Goal: Information Seeking & Learning: Understand process/instructions

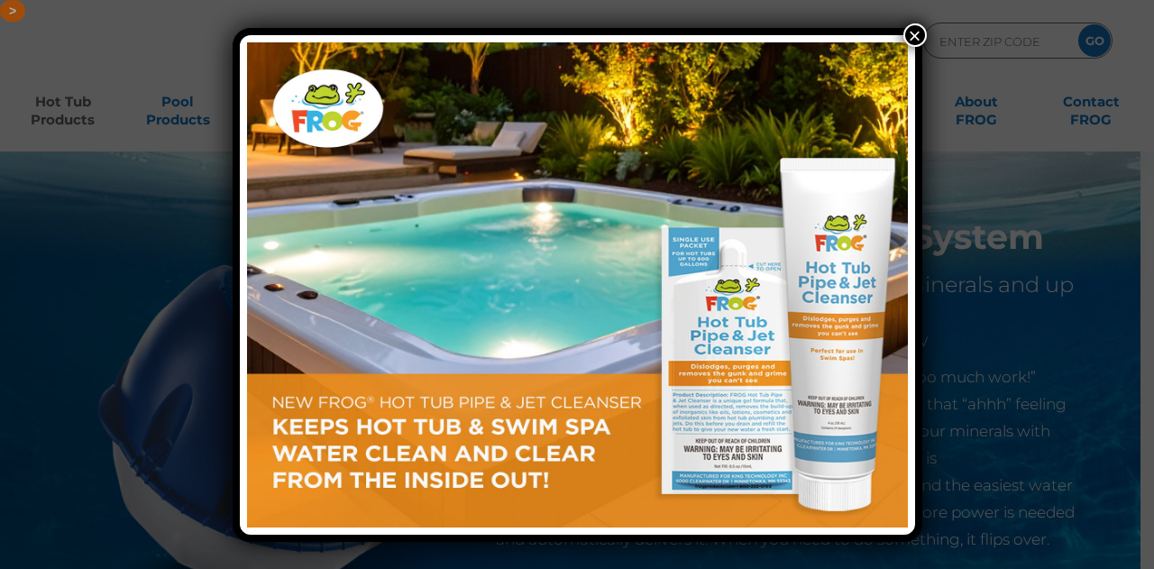
click at [912, 35] on button "×" at bounding box center [914, 34] width 23 height 23
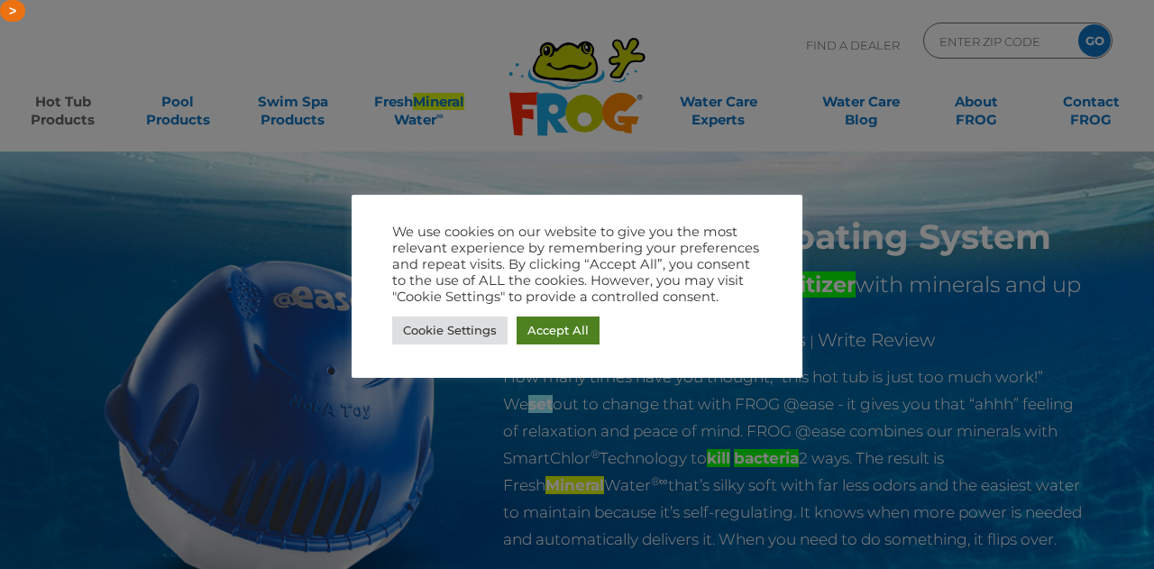
click at [566, 331] on link "Accept All" at bounding box center [557, 330] width 83 height 28
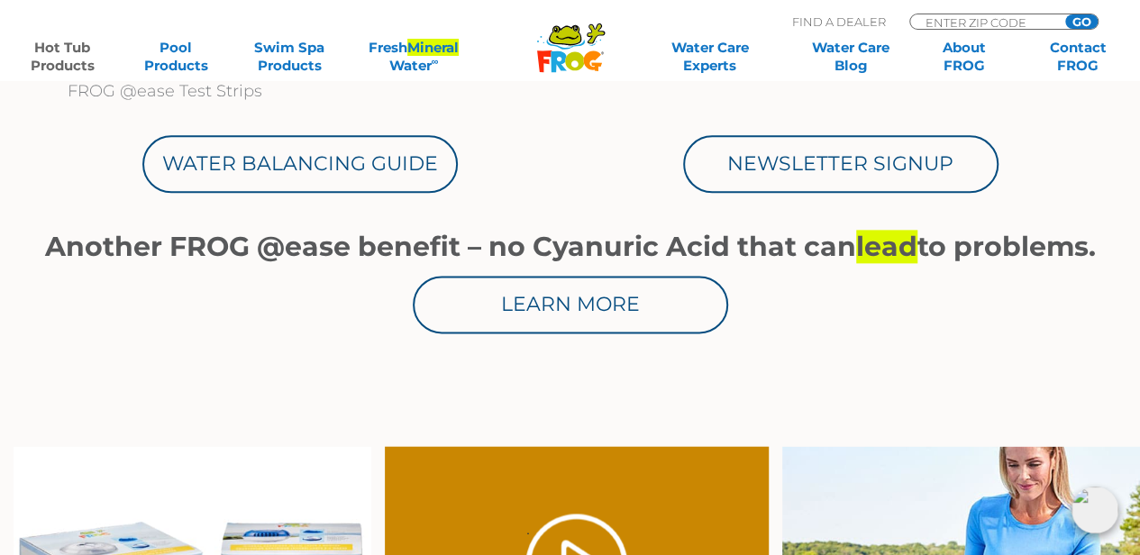
scroll to position [1038, 0]
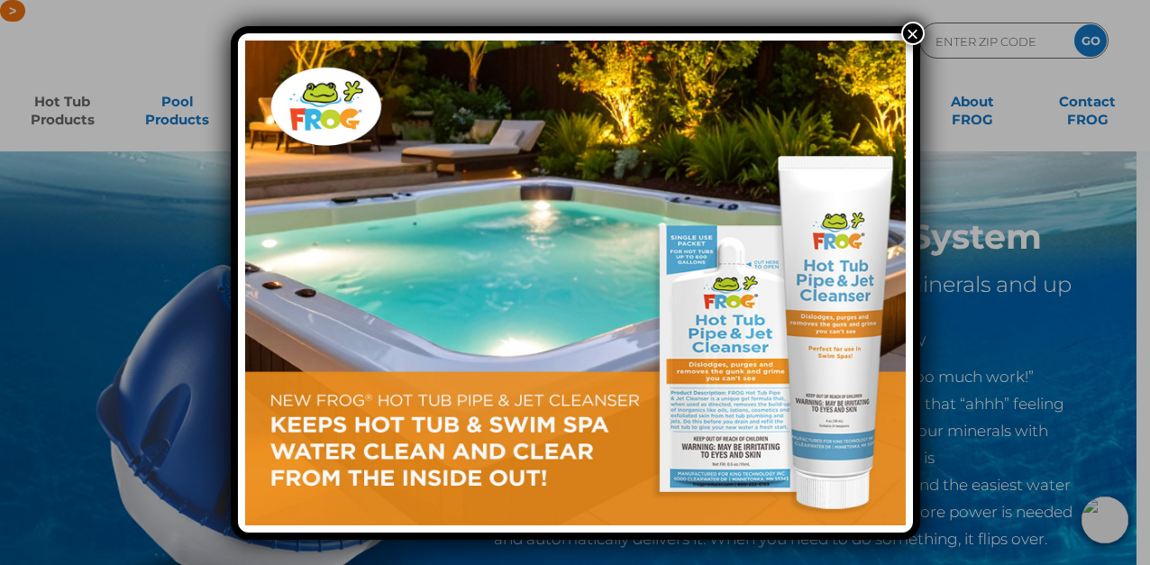
click at [912, 24] on button "×" at bounding box center [912, 33] width 23 height 23
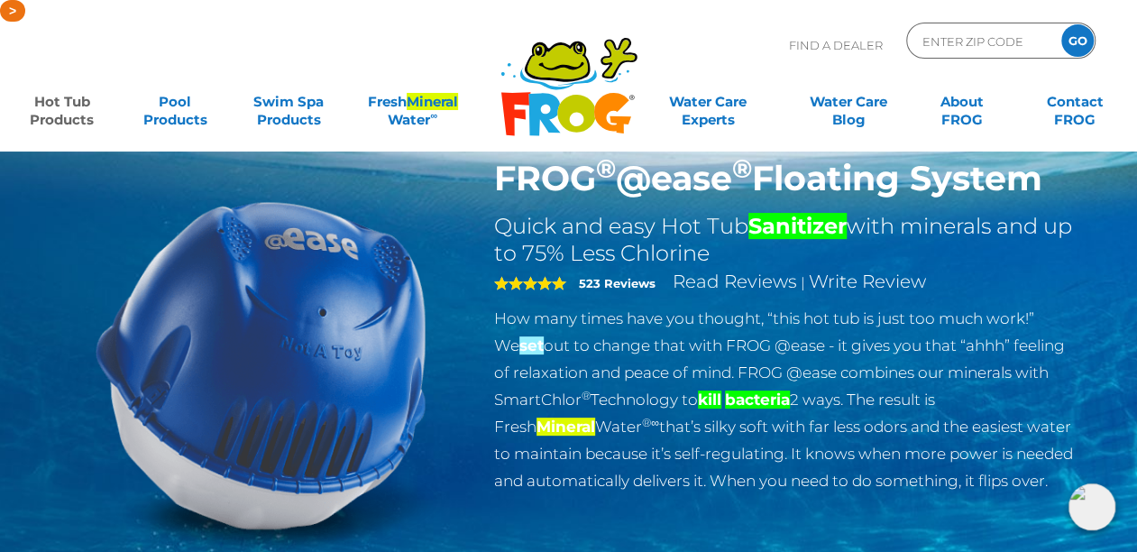
scroll to position [11, 0]
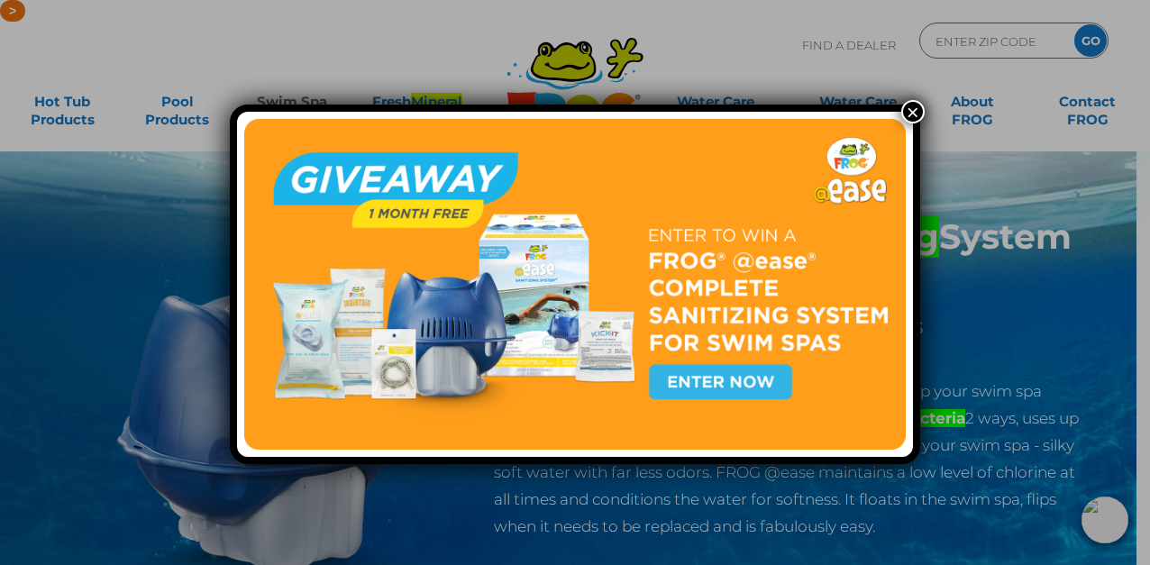
click at [909, 108] on button "×" at bounding box center [912, 111] width 23 height 23
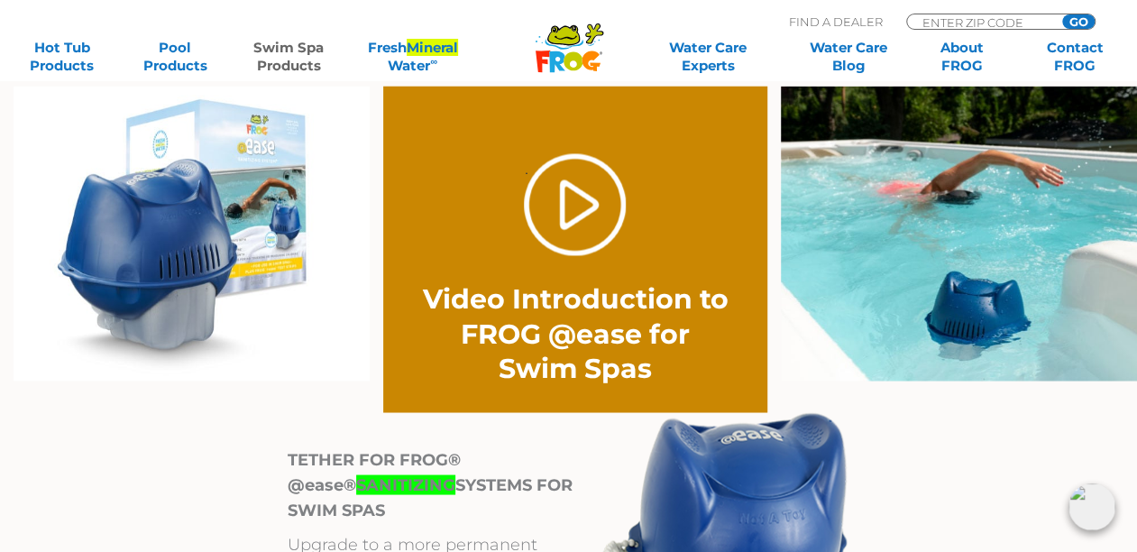
scroll to position [1392, 0]
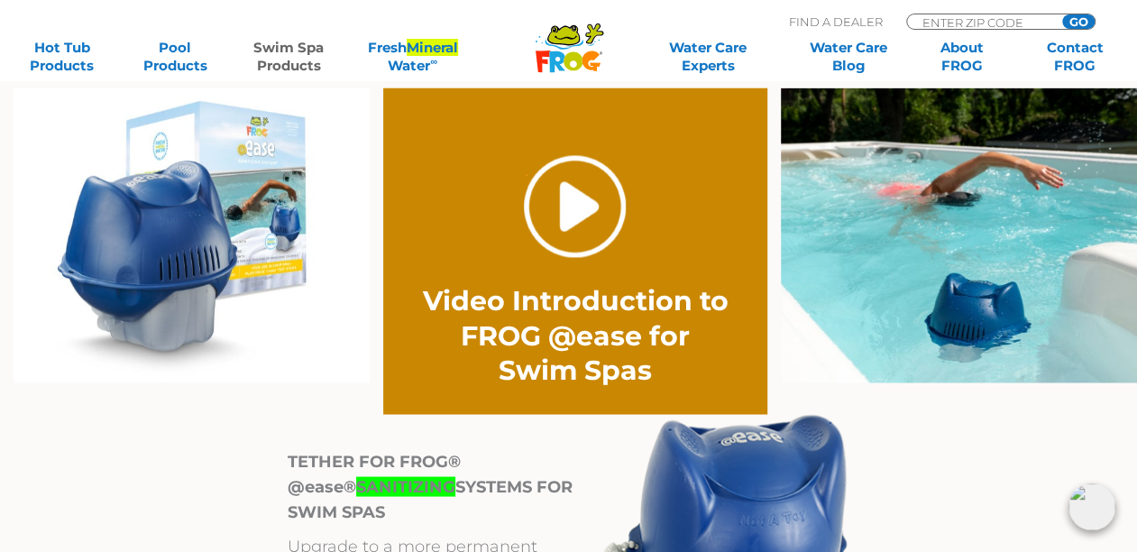
click at [588, 210] on link "." at bounding box center [575, 206] width 102 height 102
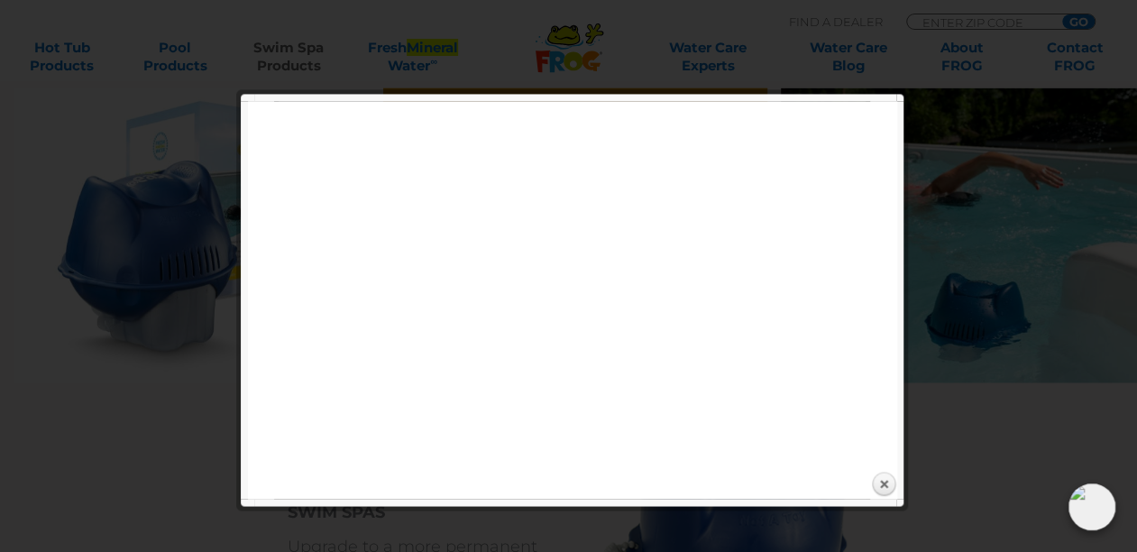
click at [136, 381] on div at bounding box center [568, 238] width 1137 height 3260
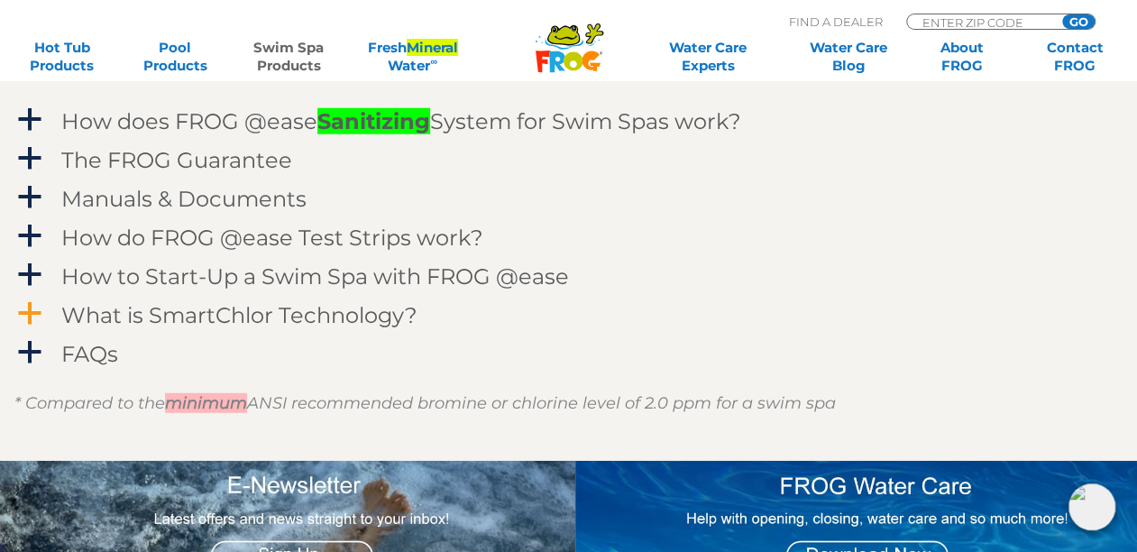
scroll to position [2214, 0]
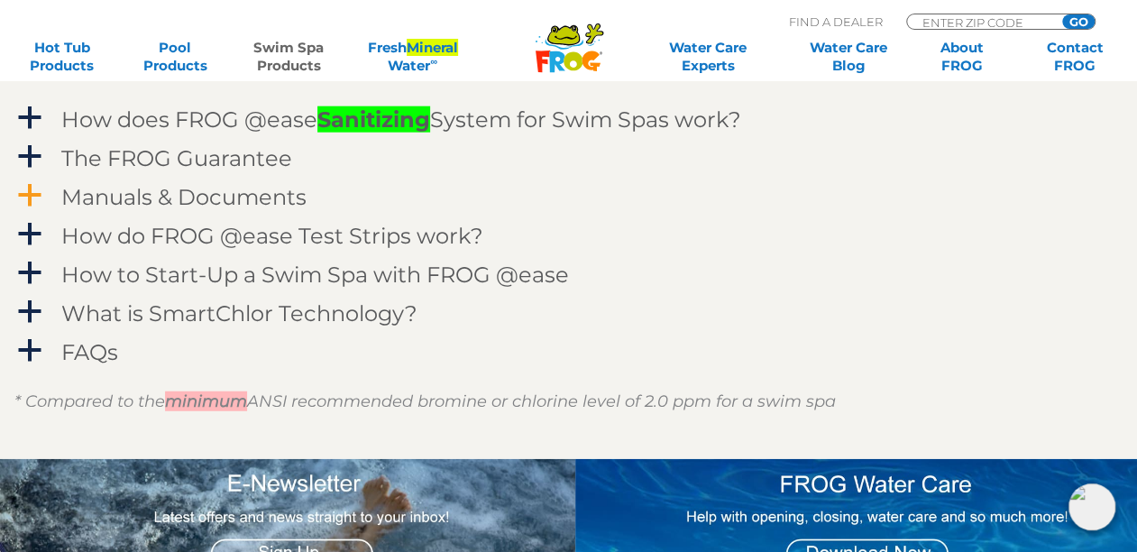
click at [215, 191] on h4 "Manuals & Documents" at bounding box center [183, 197] width 245 height 24
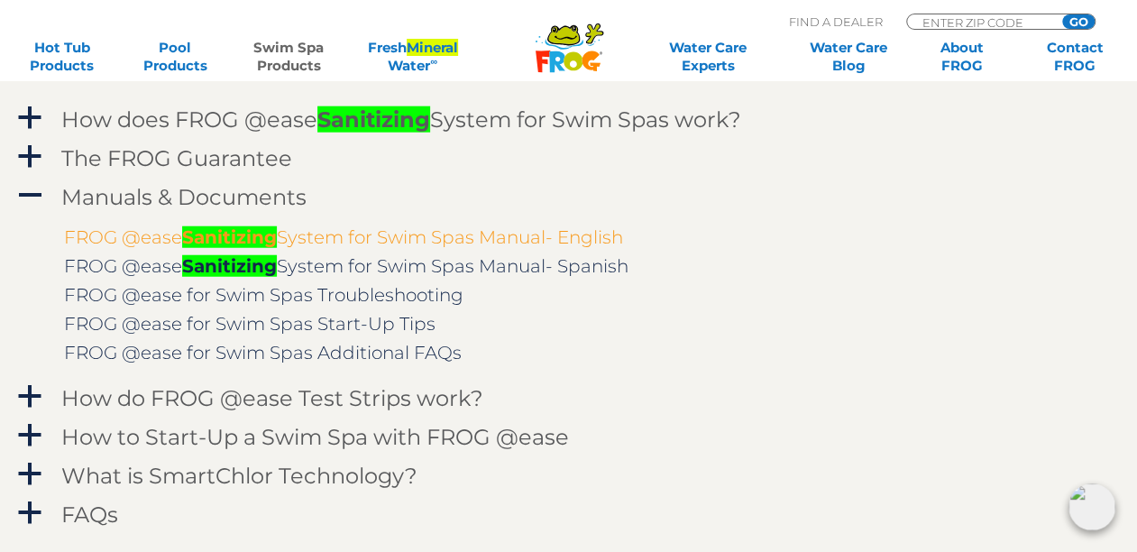
click at [173, 233] on link "FROG @ease Sanitizing System for Swim Spas Manual- English" at bounding box center [343, 237] width 559 height 22
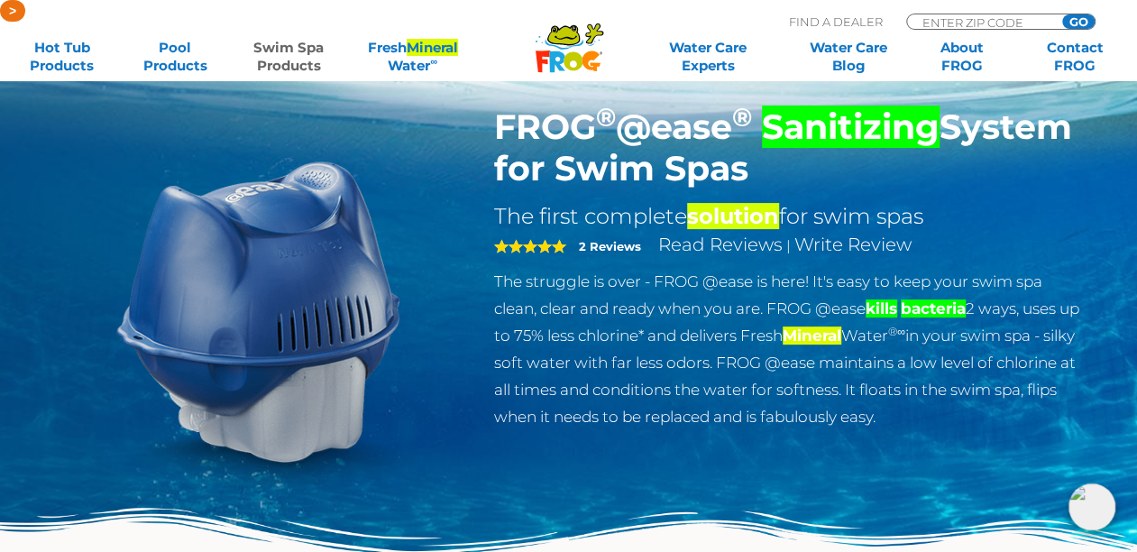
scroll to position [0, 0]
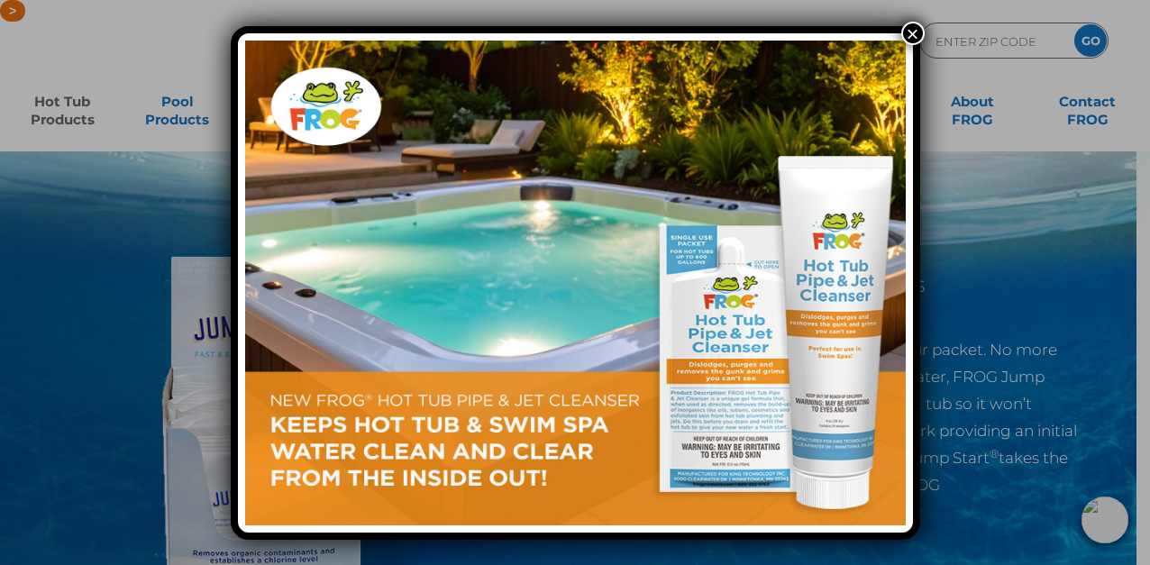
click at [907, 38] on button "×" at bounding box center [912, 33] width 23 height 23
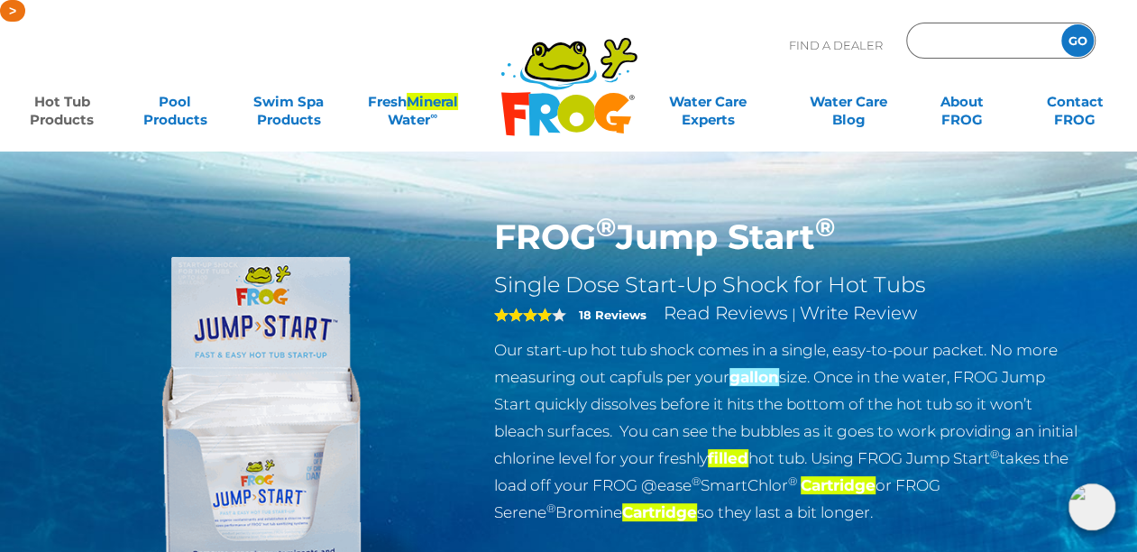
click at [1011, 44] on input "Zip Code Form" at bounding box center [981, 41] width 122 height 26
type input "ENTER ZIP CODE"
click at [818, 23] on p "Find A Dealer" at bounding box center [836, 45] width 94 height 45
